Goal: Communication & Community: Answer question/provide support

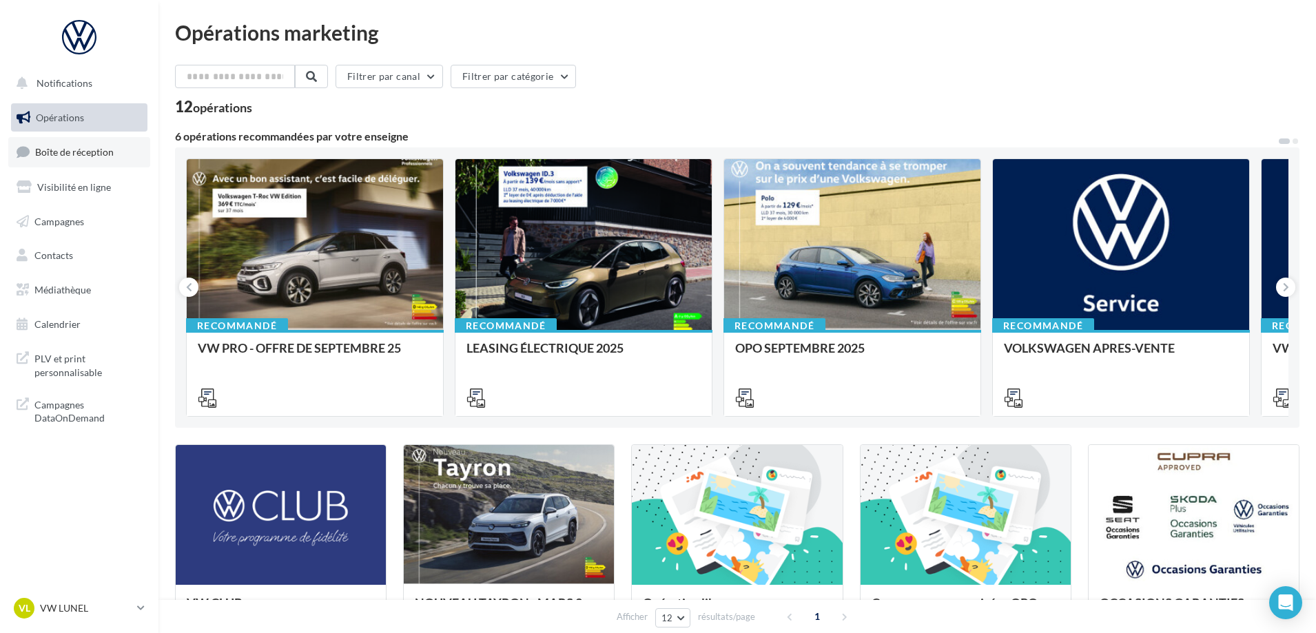
click at [74, 154] on span "Boîte de réception" at bounding box center [74, 152] width 79 height 12
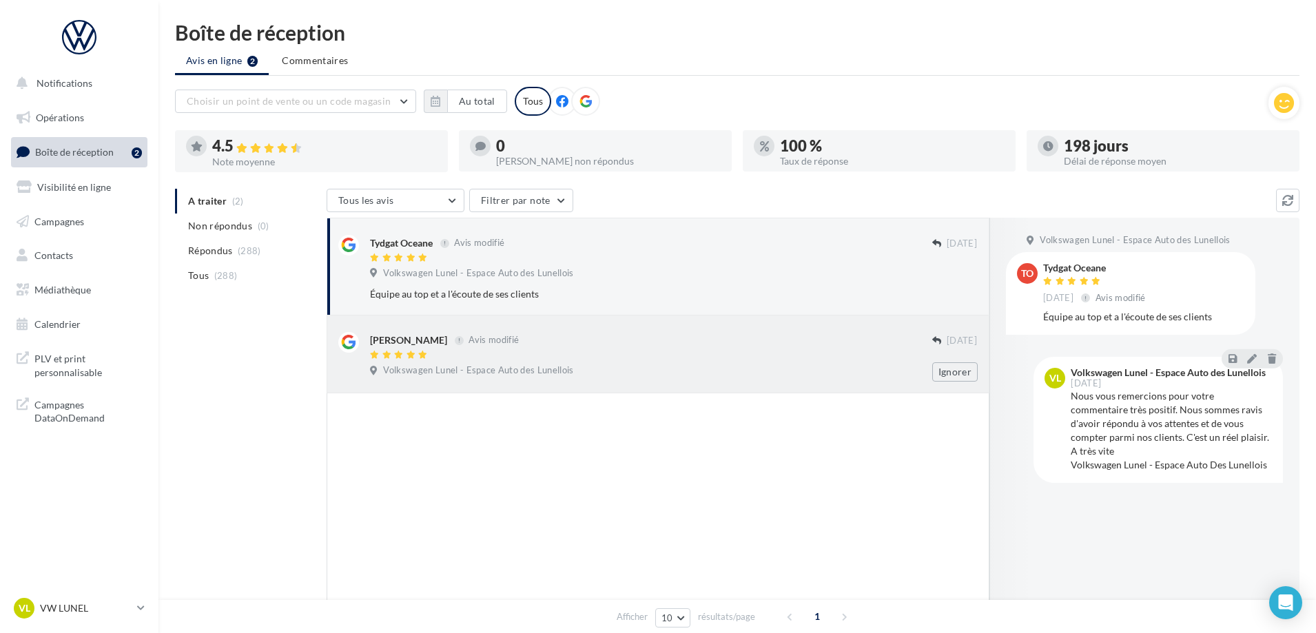
click at [540, 341] on div "[PERSON_NAME] Avis modifié" at bounding box center [651, 339] width 562 height 14
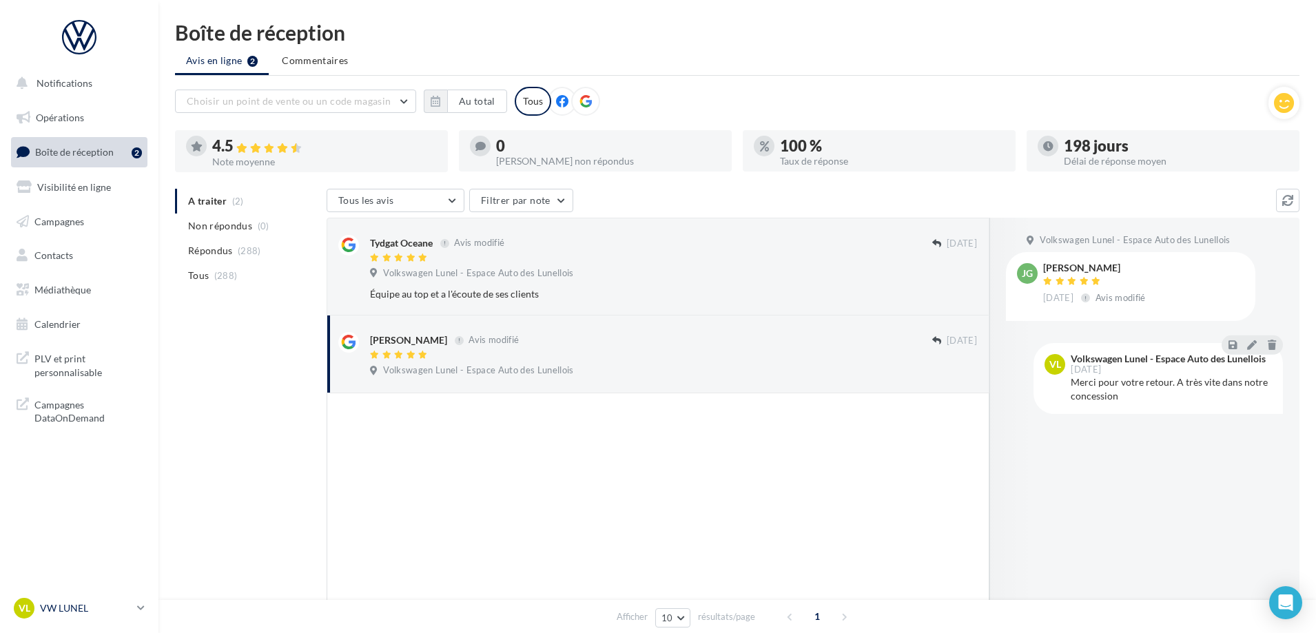
click at [87, 603] on p "VW LUNEL" at bounding box center [86, 608] width 92 height 14
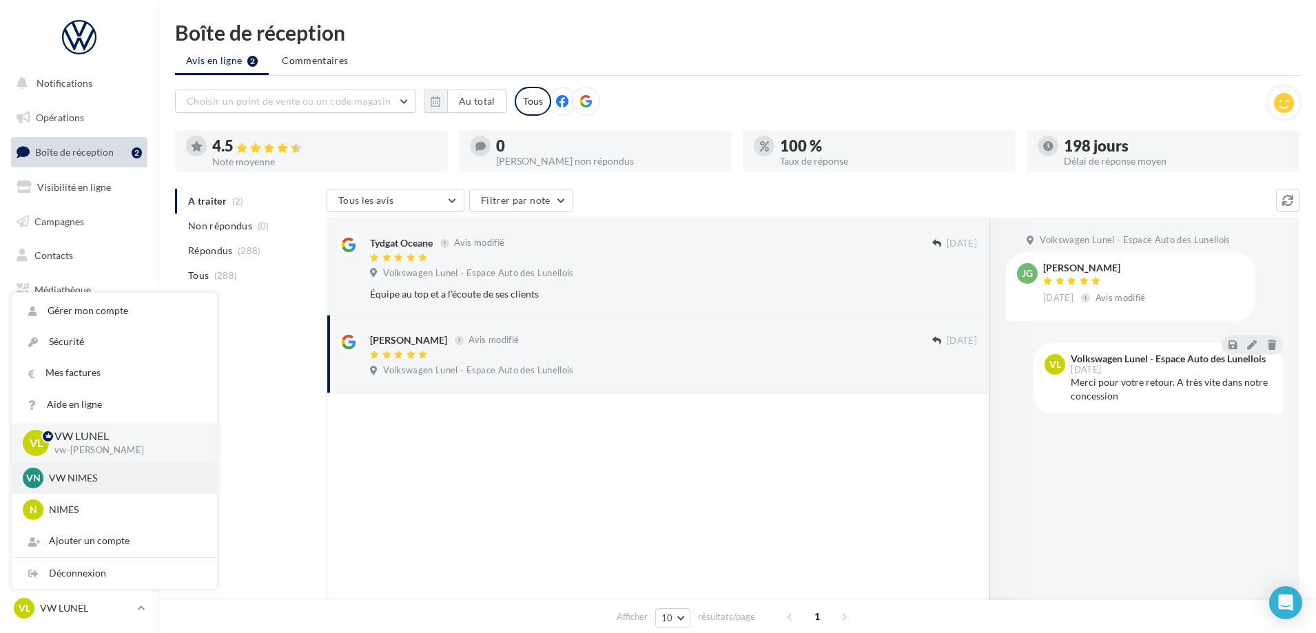
click at [81, 470] on div "VN VW NIMES vw-nim-eli" at bounding box center [114, 478] width 183 height 21
